Goal: Find specific page/section: Find specific page/section

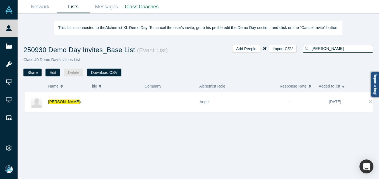
click at [317, 54] on div "[PERSON_NAME]" at bounding box center [336, 61] width 74 height 32
click at [318, 49] on input "[PERSON_NAME]" at bounding box center [342, 48] width 62 height 7
paste input "[PERSON_NAME][EMAIL_ADDRESS][DOMAIN_NAME]"
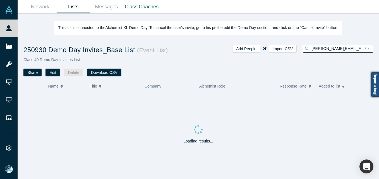
drag, startPoint x: 315, startPoint y: 48, endPoint x: 322, endPoint y: 41, distance: 10.5
click at [316, 47] on input "[PERSON_NAME][EMAIL_ADDRESS][DOMAIN_NAME]" at bounding box center [336, 48] width 50 height 7
click at [346, 51] on input "[PERSON_NAME][EMAIL_ADDRESS][DOMAIN_NAME]" at bounding box center [336, 48] width 50 height 7
type input "[PERSON_NAME][EMAIL_ADDRESS][DOMAIN_NAME]"
